Goal: Transaction & Acquisition: Purchase product/service

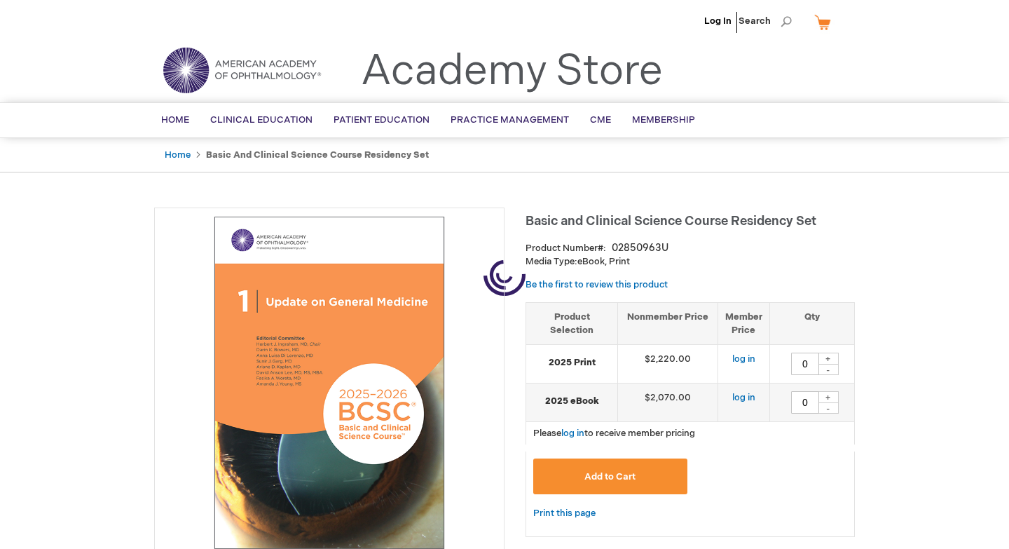
type input "0"
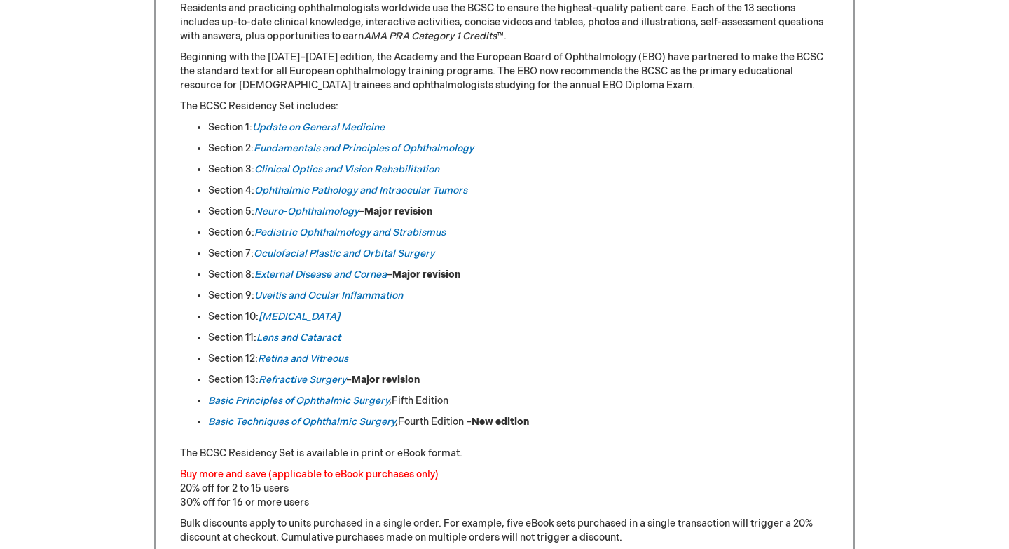
scroll to position [671, 0]
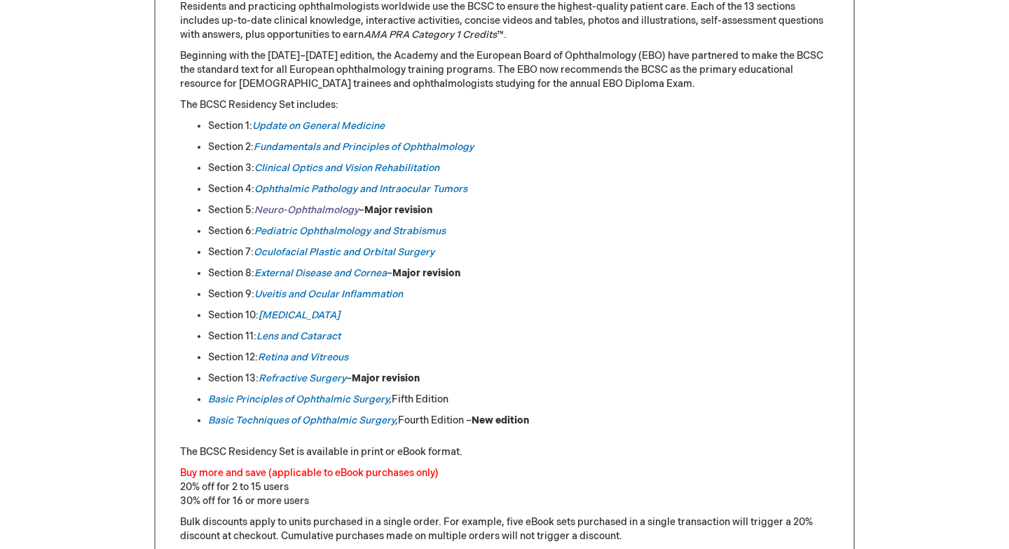
click at [296, 212] on em "Neuro-Ophthalmology" at bounding box center [306, 210] width 104 height 12
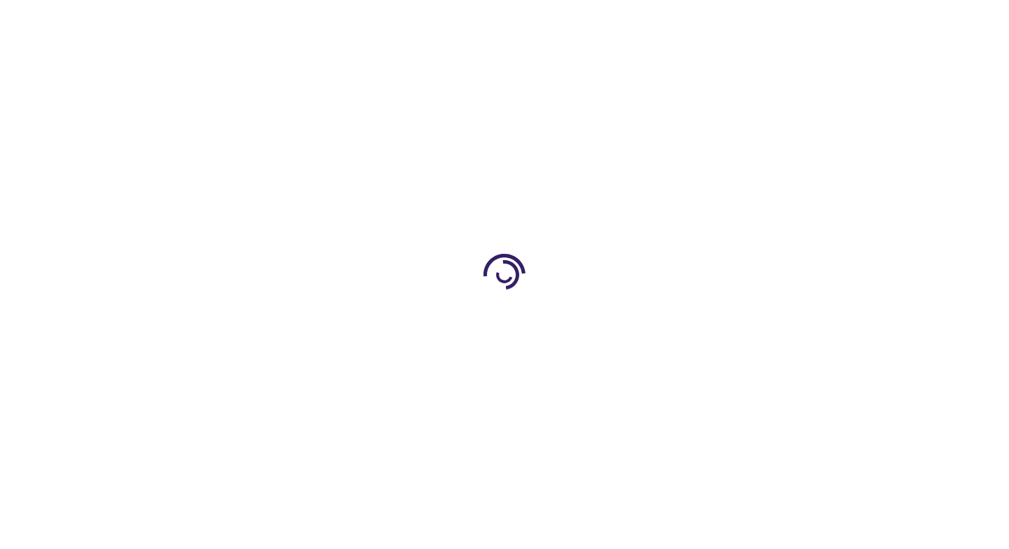
type input "0"
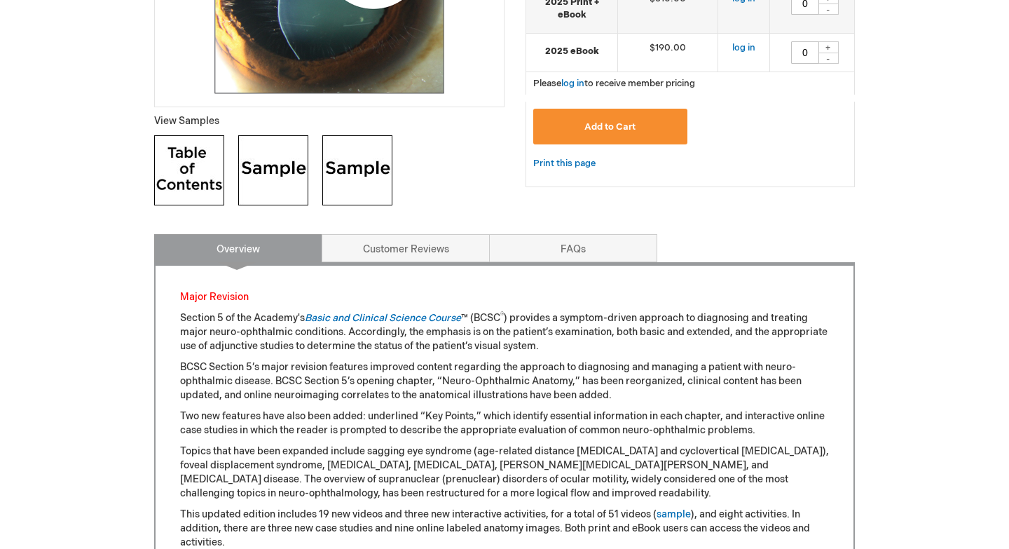
scroll to position [452, 0]
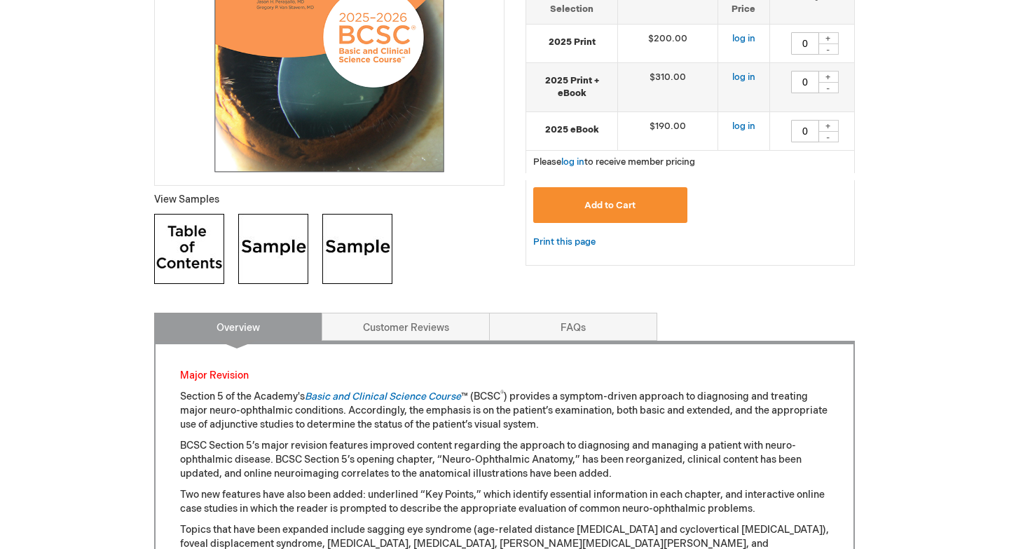
scroll to position [0, 0]
